Goal: Task Accomplishment & Management: Use online tool/utility

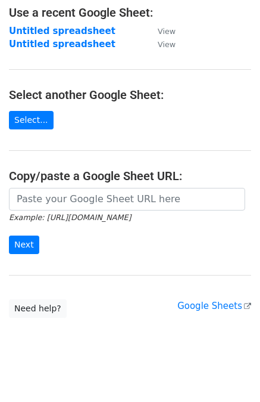
scroll to position [84, 0]
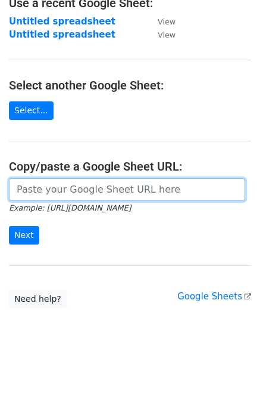
drag, startPoint x: 74, startPoint y: 189, endPoint x: 72, endPoint y: 198, distance: 9.1
click at [74, 189] on input "url" at bounding box center [127, 189] width 237 height 23
type input "[URL][DOMAIN_NAME]"
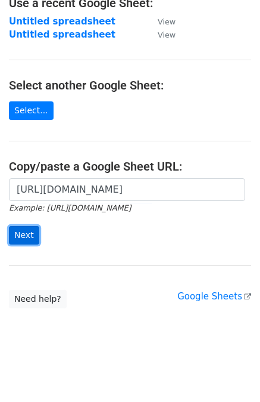
click at [21, 239] on input "Next" at bounding box center [24, 235] width 30 height 18
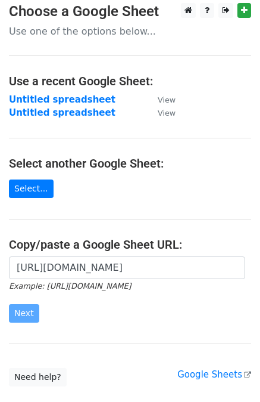
scroll to position [0, 0]
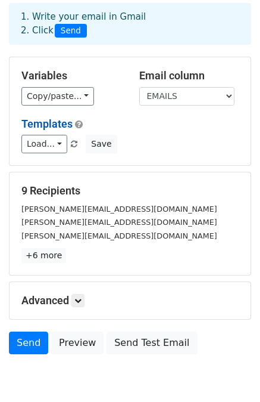
scroll to position [60, 0]
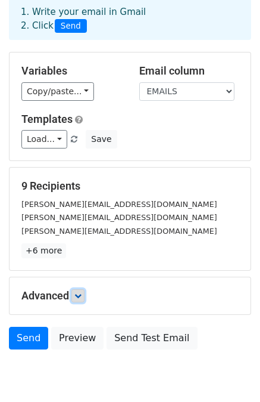
click at [77, 297] on icon at bounding box center [77, 295] width 7 height 7
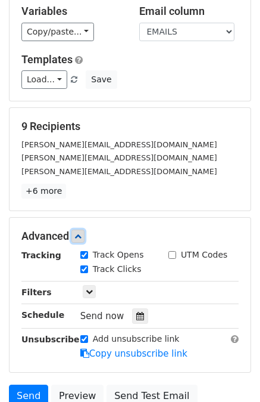
scroll to position [179, 0]
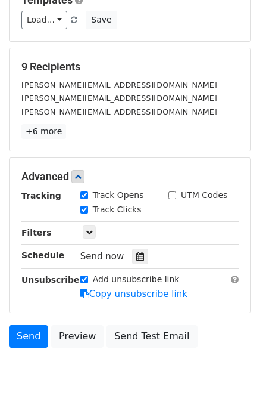
click at [80, 275] on input "Add unsubscribe link" at bounding box center [84, 279] width 8 height 8
click at [81, 275] on input "Add unsubscribe link" at bounding box center [84, 279] width 8 height 8
checkbox input "true"
click at [118, 295] on link "Copy unsubscribe link" at bounding box center [133, 293] width 107 height 11
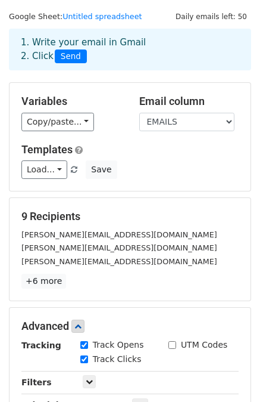
scroll to position [0, 0]
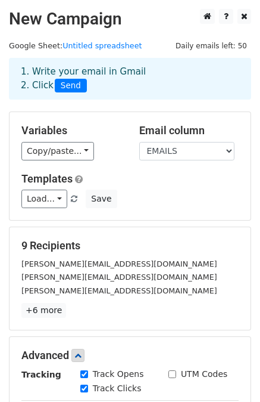
click at [56, 133] on h5 "Variables" at bounding box center [71, 130] width 100 height 13
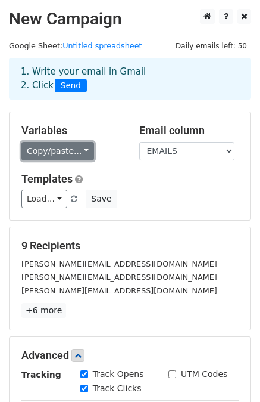
click at [58, 145] on link "Copy/paste..." at bounding box center [57, 151] width 73 height 18
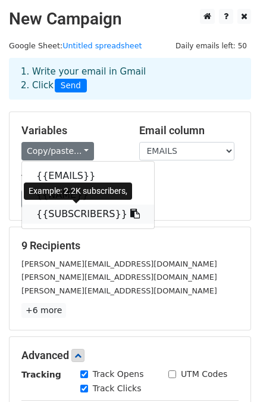
click at [128, 208] on span at bounding box center [134, 213] width 13 height 11
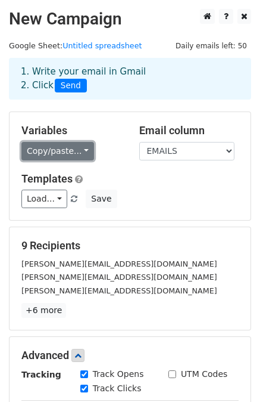
click at [45, 154] on link "Copy/paste..." at bounding box center [57, 151] width 73 height 18
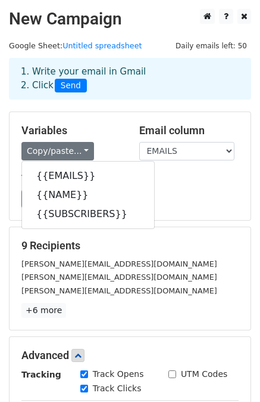
click at [160, 186] on div "Templates Load... No templates saved Save" at bounding box center [130, 190] width 235 height 36
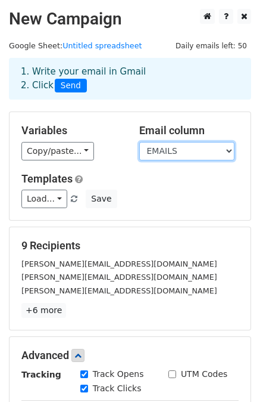
click at [222, 148] on select "EMAILS NAME SUBSCRIBERS" at bounding box center [186, 151] width 95 height 18
click at [118, 209] on div "Variables Copy/paste... {{EMAILS}} {{NAME}} {{SUBSCRIBERS}} Email column EMAILS…" at bounding box center [130, 166] width 241 height 108
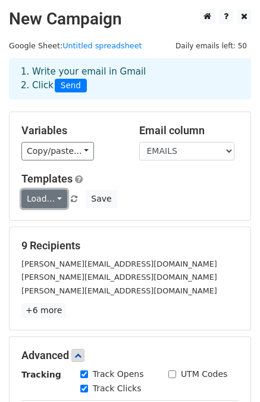
click at [52, 197] on link "Load..." at bounding box center [44, 198] width 46 height 18
click at [52, 199] on link "Load..." at bounding box center [44, 198] width 46 height 18
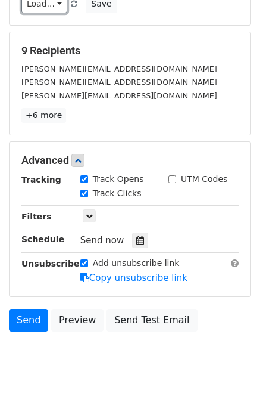
scroll to position [223, 0]
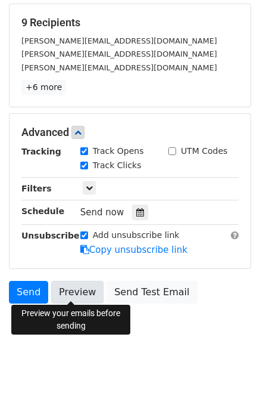
click at [64, 292] on link "Preview" at bounding box center [77, 292] width 52 height 23
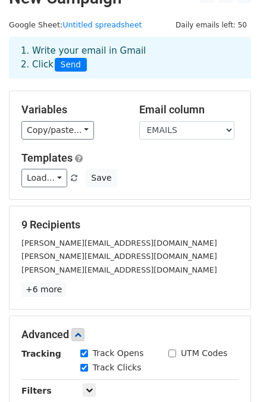
scroll to position [0, 0]
